Goal: Task Accomplishment & Management: Use online tool/utility

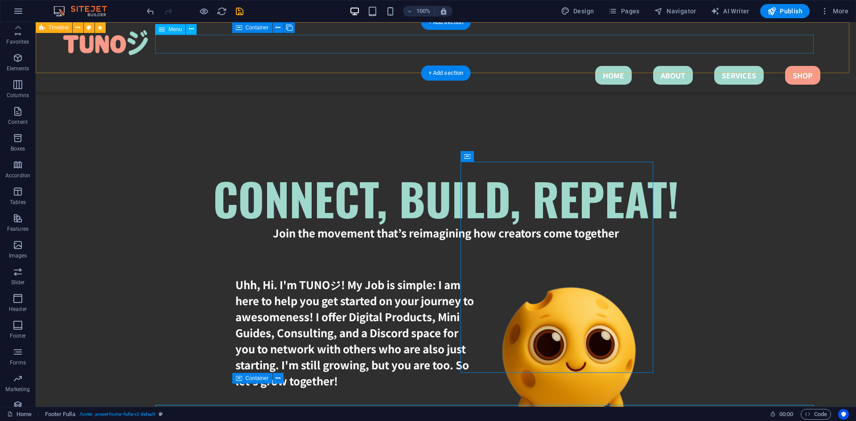
click at [783, 66] on nav "HOME ABOUT SERVICES SHOP" at bounding box center [438, 75] width 763 height 19
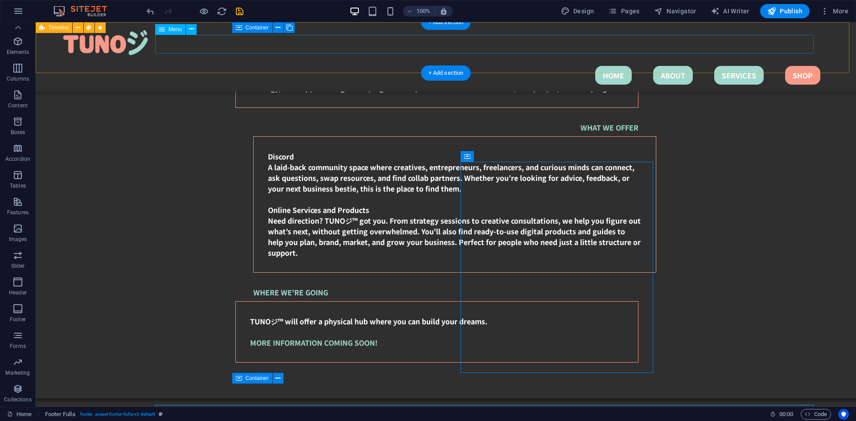
select select
select select "primary"
select select
select select "primary"
select select
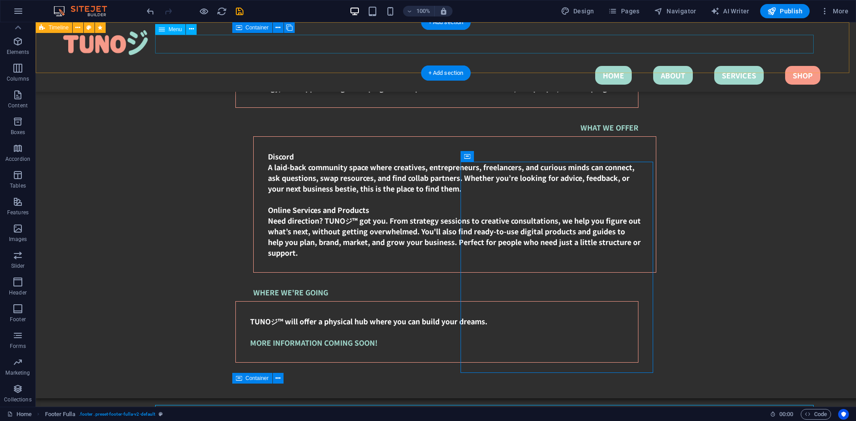
select select "primary"
select select
select select "secondary"
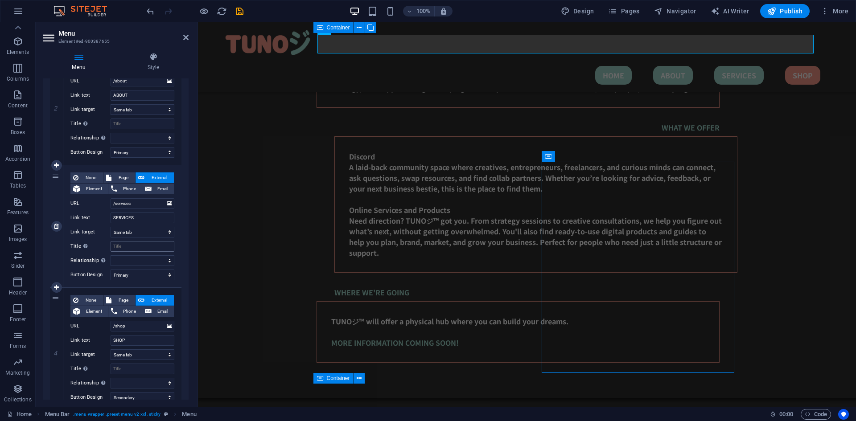
scroll to position [278, 0]
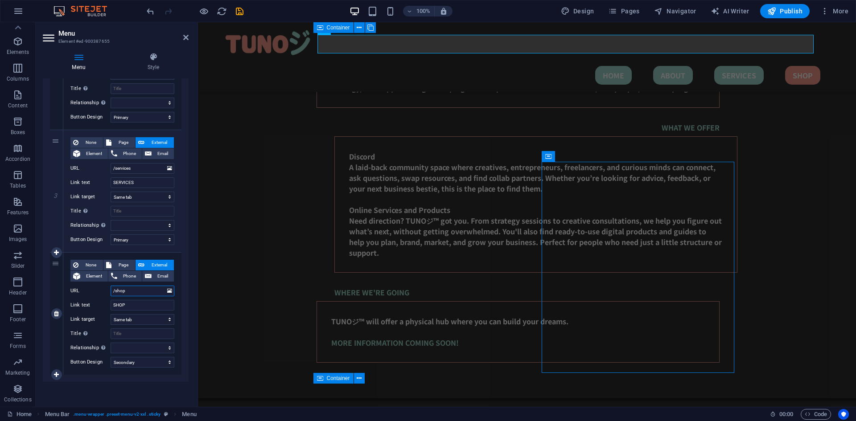
drag, startPoint x: 121, startPoint y: 289, endPoint x: 106, endPoint y: 289, distance: 15.6
click at [106, 289] on div "URL /shop" at bounding box center [122, 291] width 104 height 11
paste input "[URL][DOMAIN_NAME]"
type input "[URL][DOMAIN_NAME]"
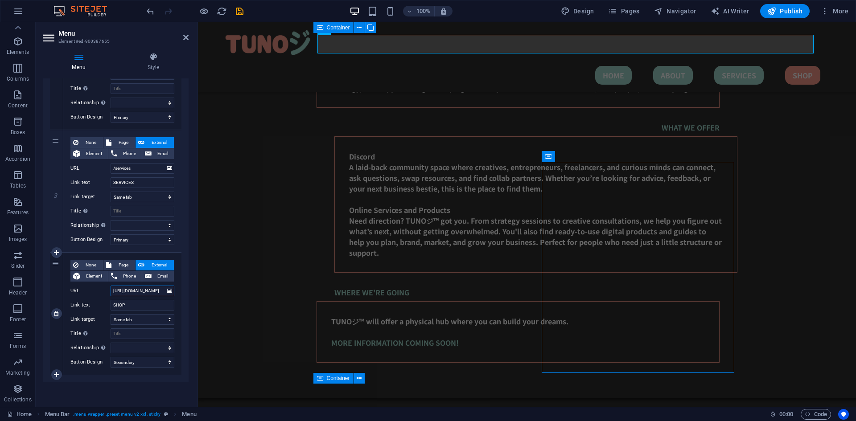
select select
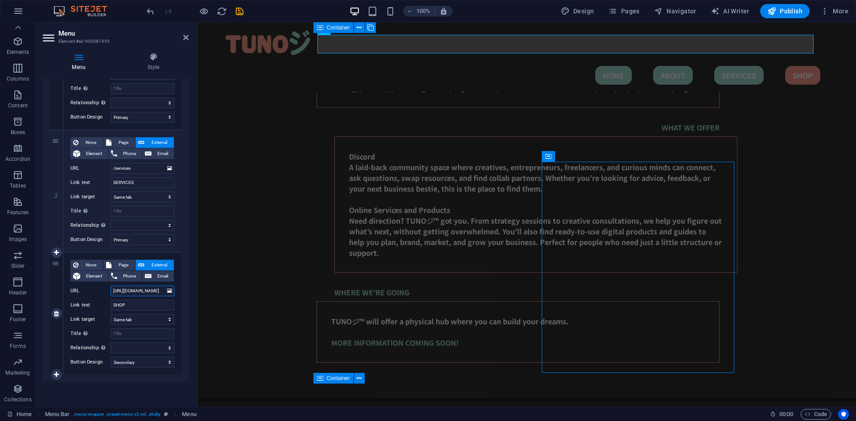
drag, startPoint x: 160, startPoint y: 295, endPoint x: 102, endPoint y: 295, distance: 57.9
click at [102, 295] on div "URL [URL][DOMAIN_NAME]" at bounding box center [122, 291] width 104 height 11
select select
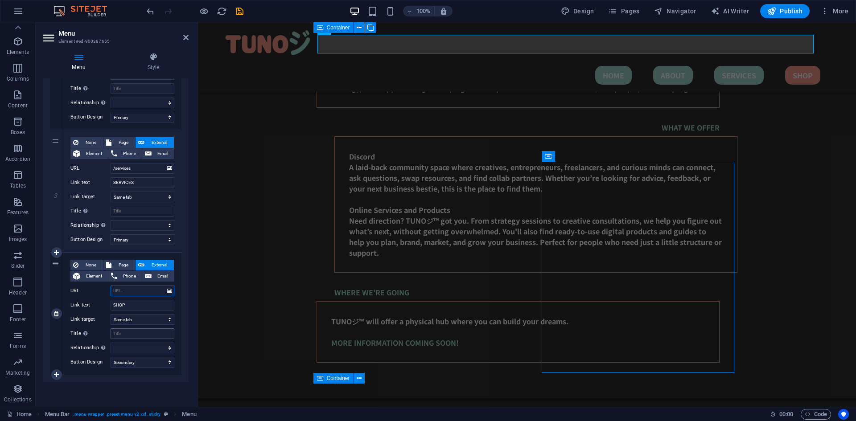
select select
paste input "[URL][DOMAIN_NAME]"
type input "[URL][DOMAIN_NAME]"
select select
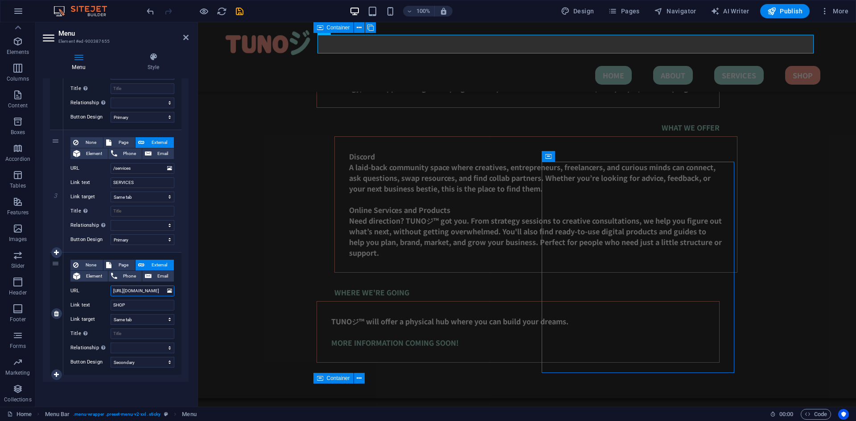
select select
type input "[URL][DOMAIN_NAME]"
click at [238, 14] on icon "save" at bounding box center [239, 11] width 10 height 10
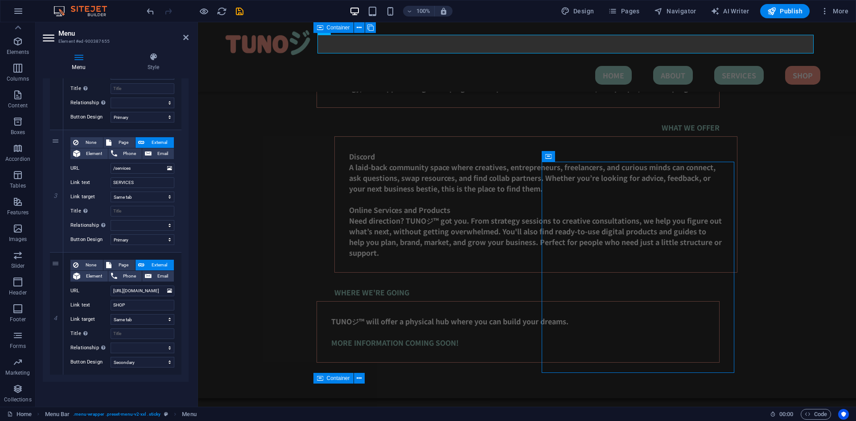
select select "px"
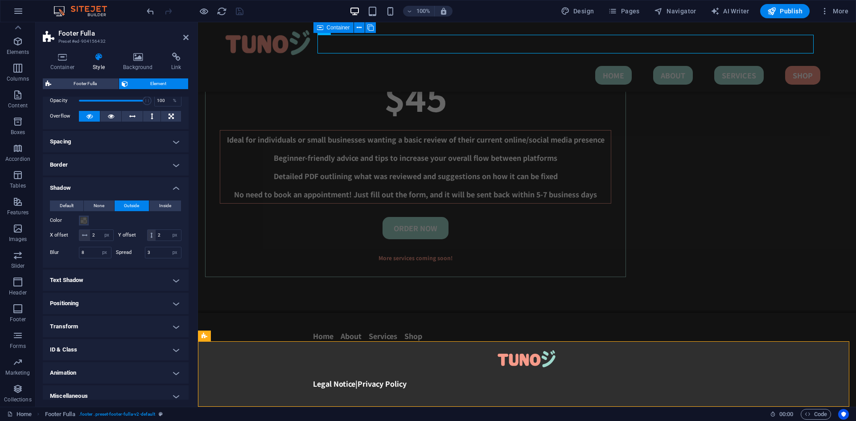
scroll to position [59, 0]
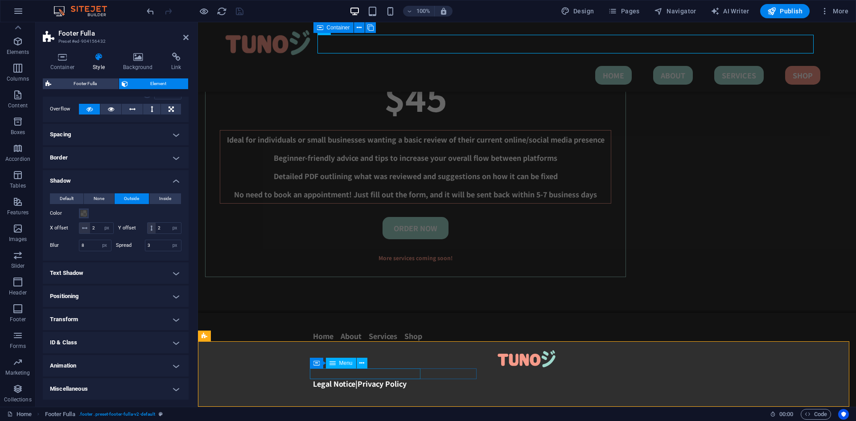
click at [397, 341] on nav "Home About Services Shop" at bounding box center [527, 336] width 428 height 11
select select
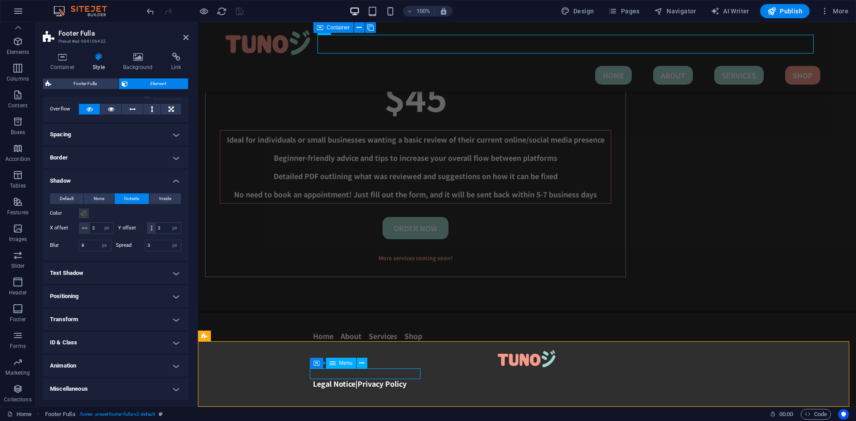
select select
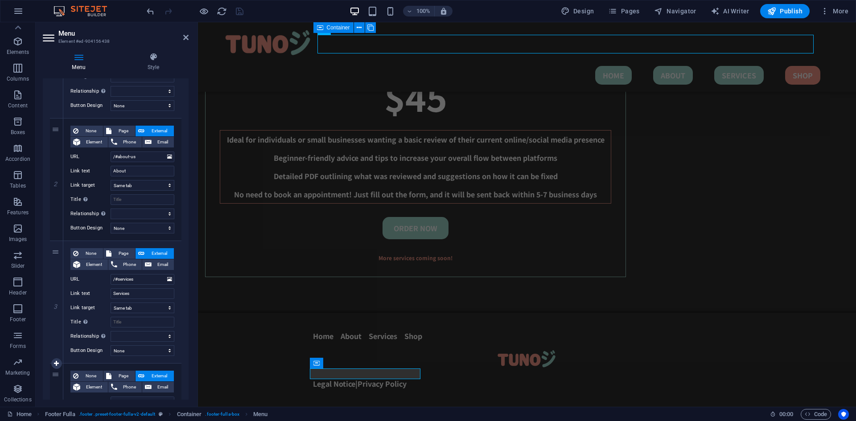
scroll to position [278, 0]
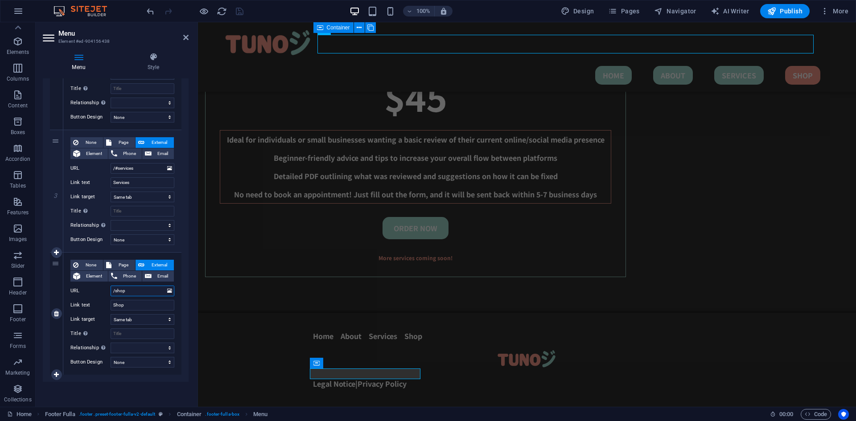
drag, startPoint x: 136, startPoint y: 291, endPoint x: 104, endPoint y: 291, distance: 31.6
click at [104, 291] on div "URL /shop" at bounding box center [122, 291] width 104 height 11
paste input "[URL][DOMAIN_NAME]"
type input "[URL][DOMAIN_NAME]"
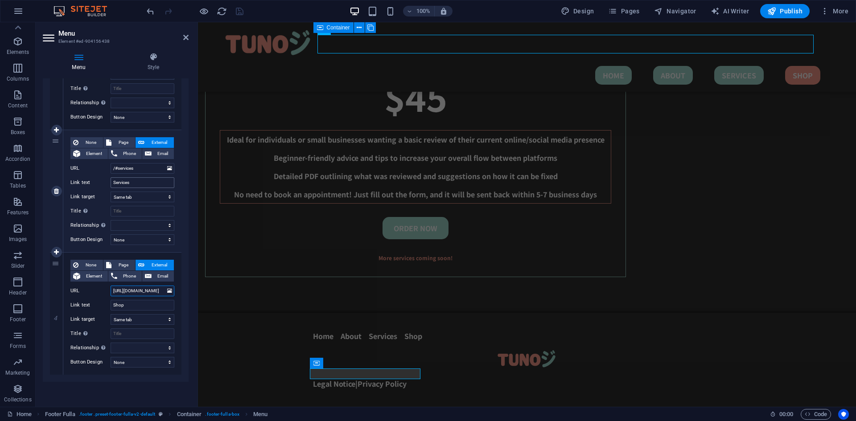
select select
type input "[URL][DOMAIN_NAME]"
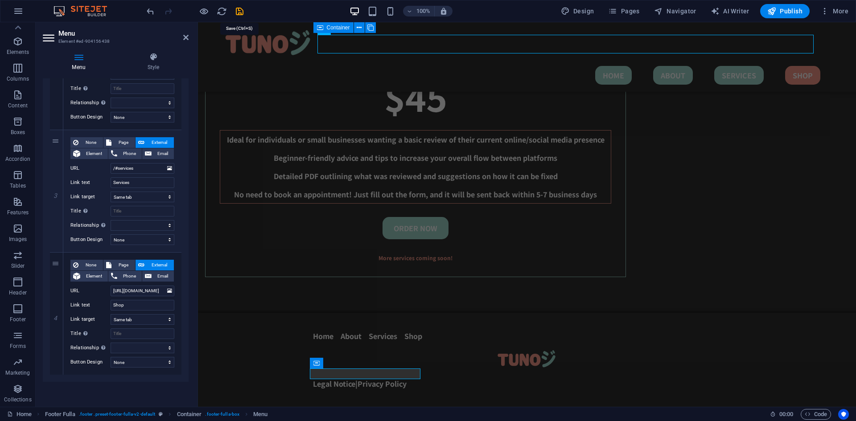
click at [239, 12] on icon "save" at bounding box center [239, 11] width 10 height 10
select select "px"
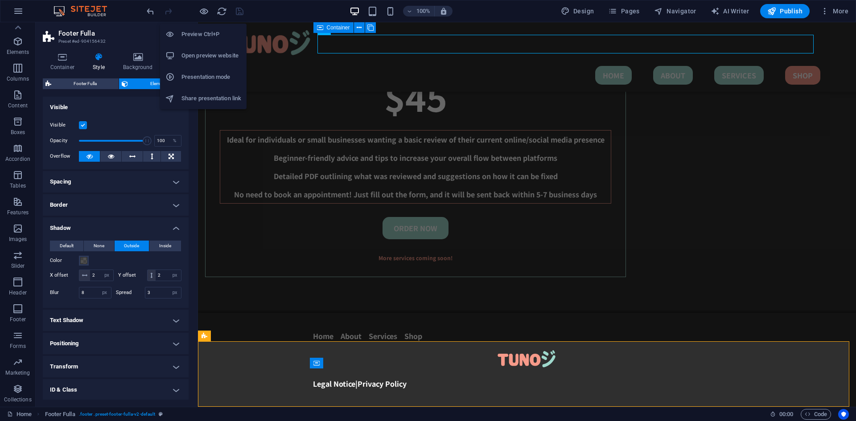
click at [202, 81] on h6 "Presentation mode" at bounding box center [211, 77] width 60 height 11
